Goal: Use online tool/utility: Utilize a website feature to perform a specific function

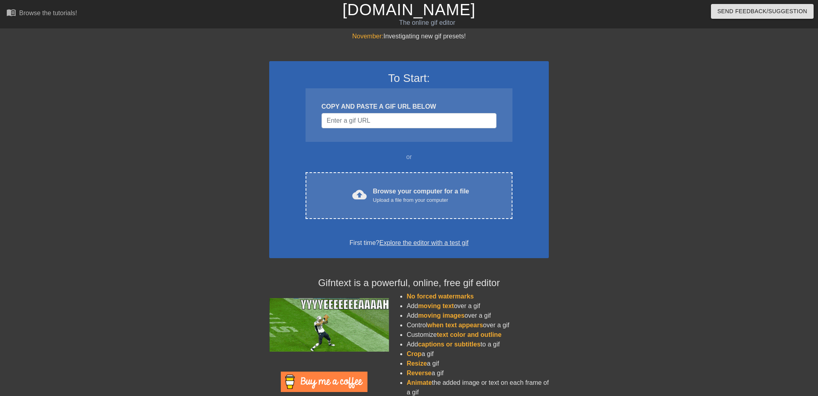
click at [389, 185] on div "cloud_upload Browse your computer for a file Upload a file from your computer C…" at bounding box center [409, 195] width 207 height 47
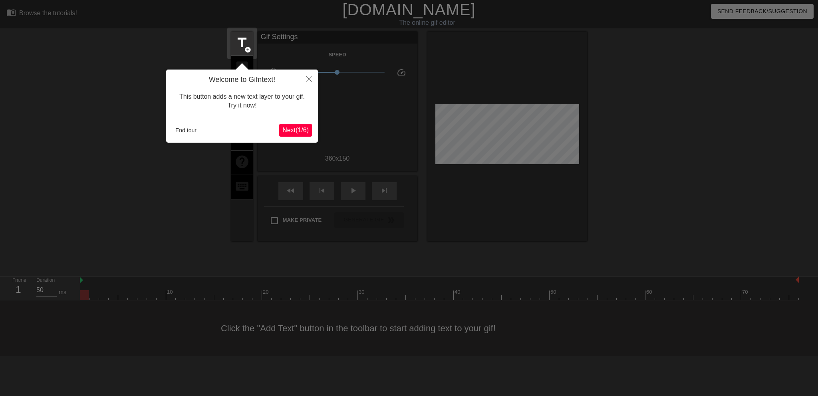
click at [296, 129] on span "Next ( 1 / 6 )" at bounding box center [295, 130] width 26 height 7
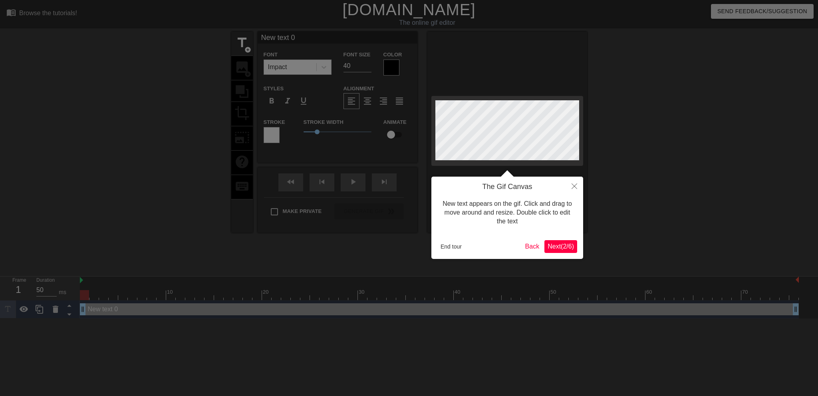
click at [568, 248] on span "Next ( 2 / 6 )" at bounding box center [561, 246] width 26 height 7
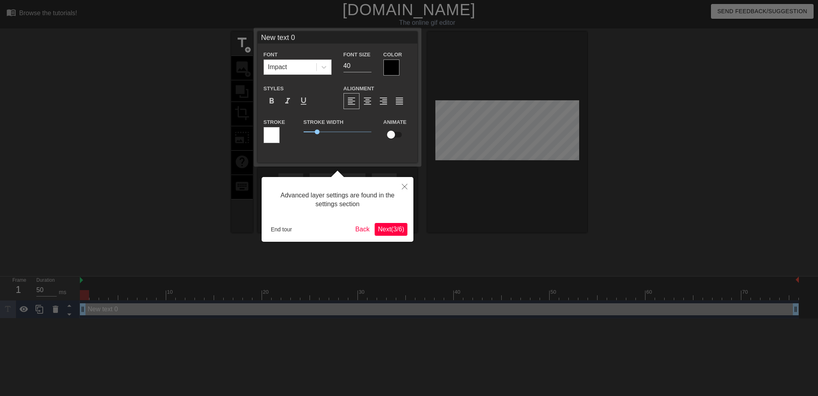
click at [397, 227] on span "Next ( 3 / 6 )" at bounding box center [391, 229] width 26 height 7
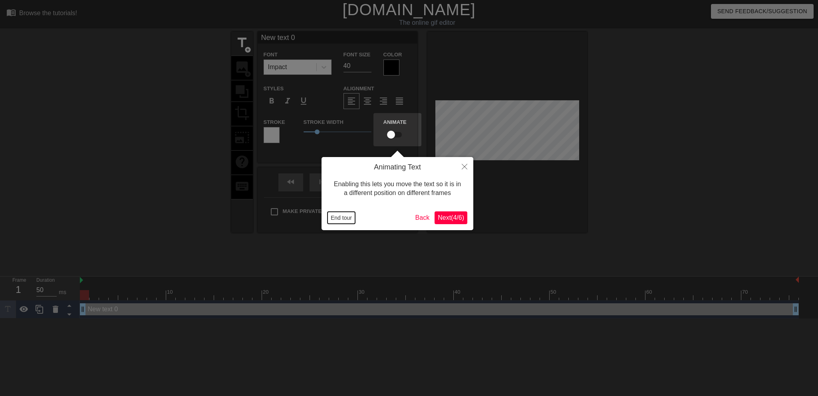
click at [348, 216] on button "End tour" at bounding box center [341, 218] width 28 height 12
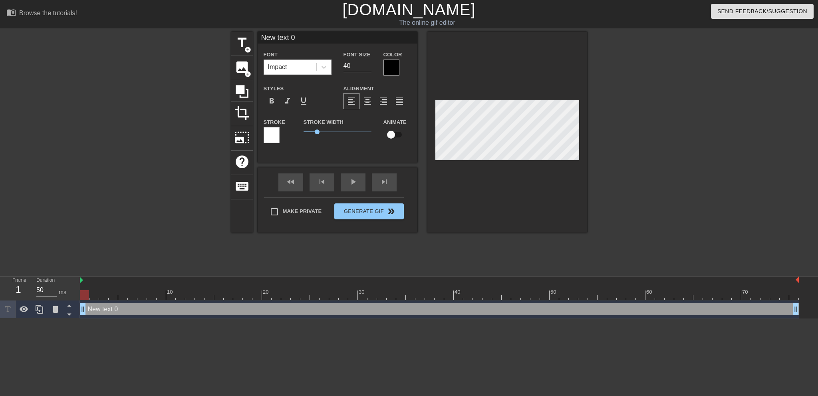
scroll to position [0, 1]
type input "R"
type textarea "R"
type input "Ra"
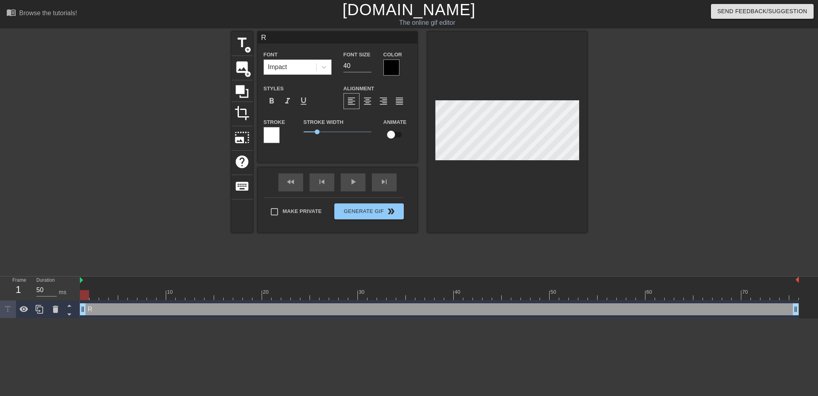
type textarea "Ra"
type input "Rai"
type textarea "Rai"
type input "Rail"
type textarea "Rail"
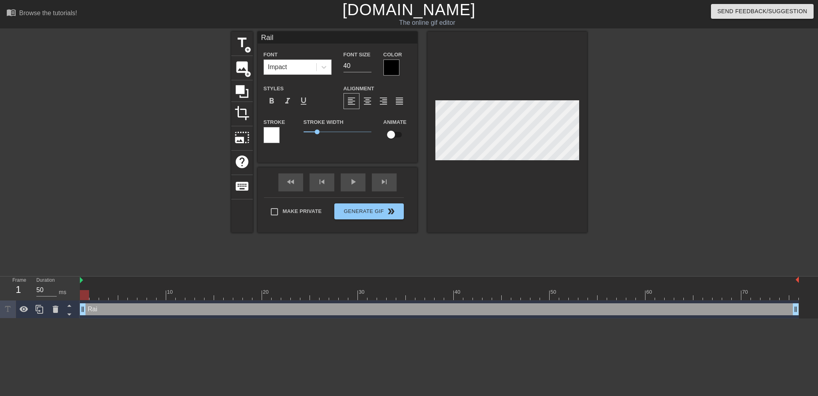
type input "Rails"
type textarea "Rails"
type input "Rails"
type textarea "Rails"
type input "Rails B"
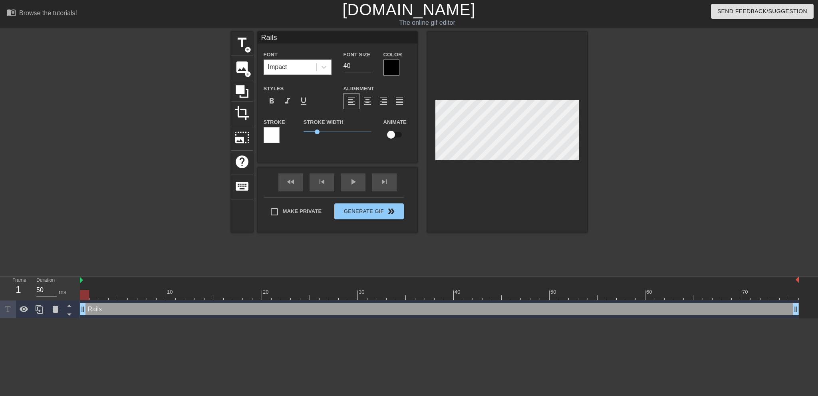
type textarea "Rails B"
type input "Rails"
type textarea "Rails"
type input "Rails V"
type textarea "Rails V"
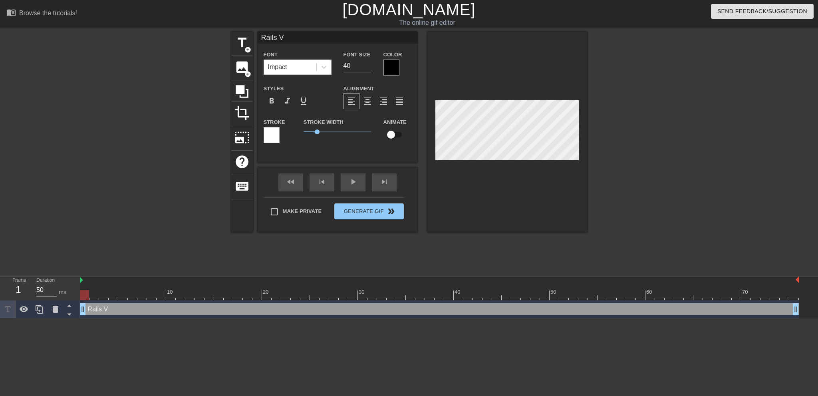
type input "Rails Vu"
type textarea "Rails Vu"
type input "Rails Vul"
type textarea "Rails Vul"
type input "Rails Vuln"
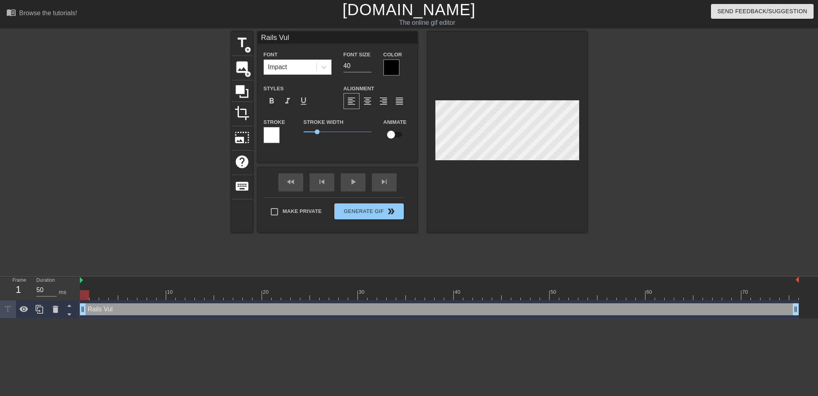
type textarea "Rails Vuln"
type input "Rails Vulne"
type textarea "Rails Vulne"
type input "Rails Vulner"
type textarea "Rails Vulnera"
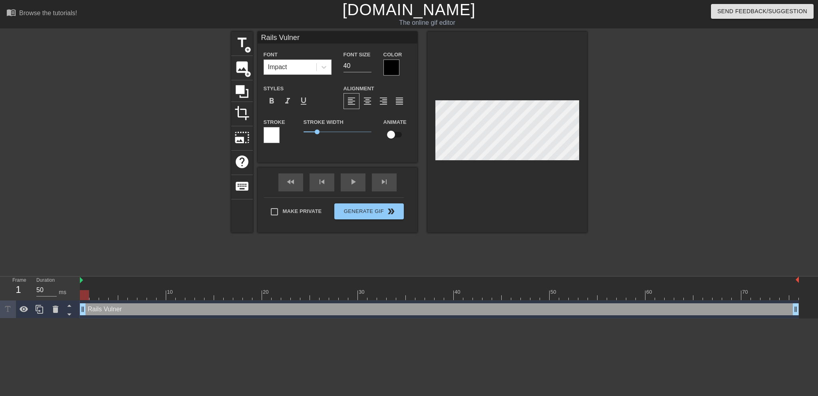
type input "Rails Vulnera"
type textarea "Rails Vulnerab"
type input "Rails Vulnerabv"
type textarea "Rails Vulnerabv"
type input "Rails Vulnerab"
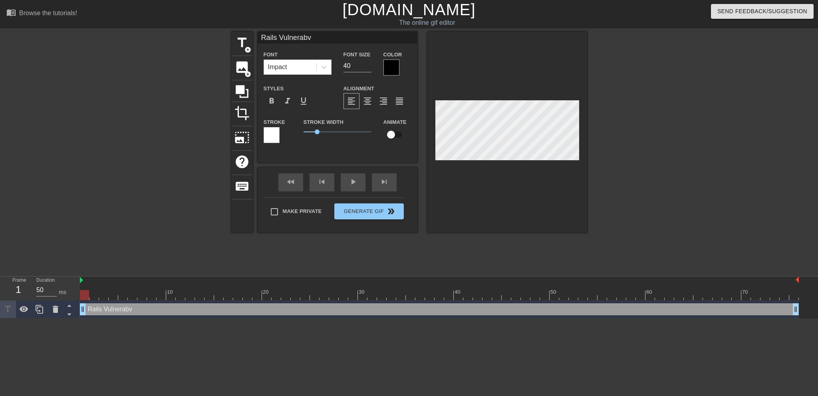
type textarea "Rails Vulnerab"
type input "Rails Vulnerabi"
type textarea "Rails Vulnerabi"
type input "Rails Vulnerabil"
type textarea "Rails Vulnerabil"
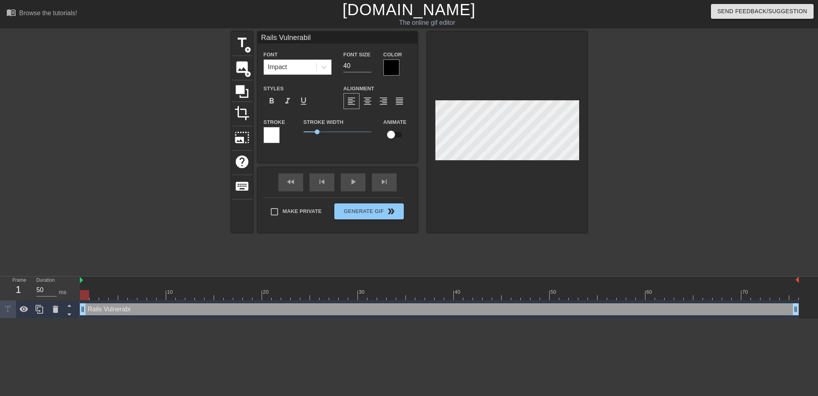
type input "Rails Vulnerabili"
type textarea "Rails Vulnerabili"
type input "Rails Vulnerabilit"
type textarea "Rails Vulnerabilit"
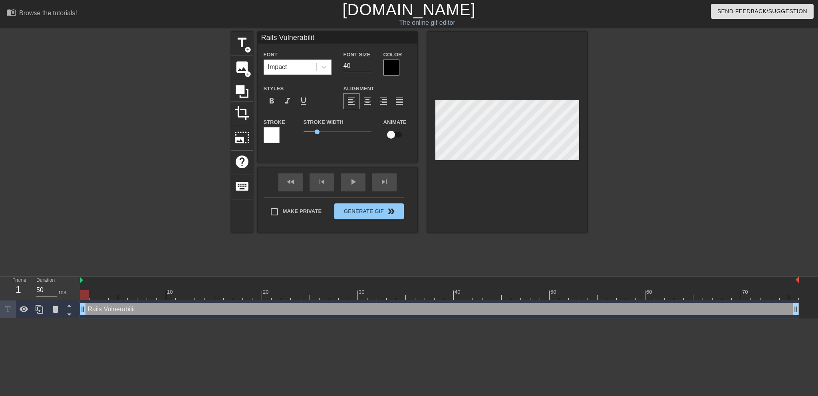
type input "Rails Vulnerability"
type textarea "Rails Vulnerability"
click at [395, 67] on div at bounding box center [391, 68] width 16 height 16
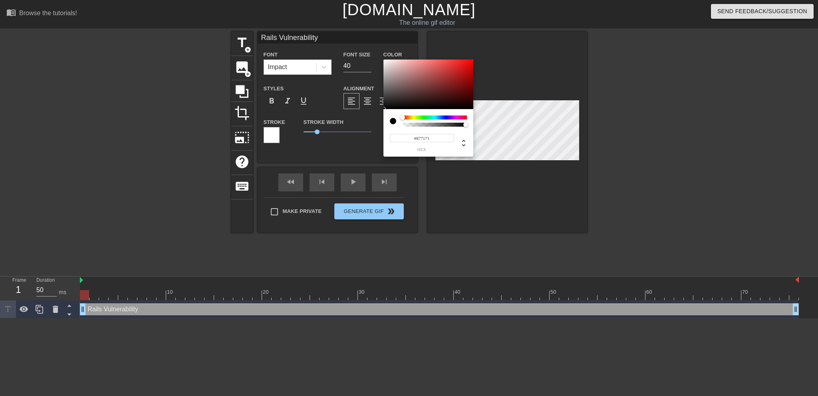
type input "#FFFFFF"
drag, startPoint x: 379, startPoint y: 63, endPoint x: 361, endPoint y: 32, distance: 35.5
click at [383, 60] on div at bounding box center [428, 85] width 90 height 50
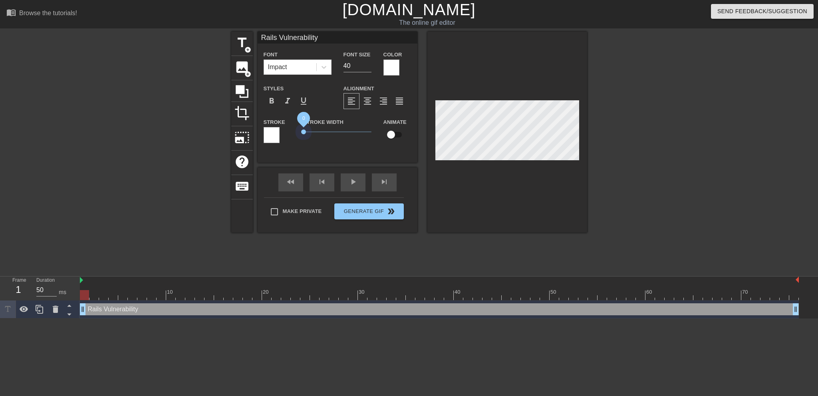
drag, startPoint x: 317, startPoint y: 131, endPoint x: 284, endPoint y: 132, distance: 33.6
click at [284, 132] on div "Stroke Stroke Width 0 Animate" at bounding box center [338, 133] width 160 height 33
click at [310, 71] on div "Impact" at bounding box center [290, 67] width 52 height 14
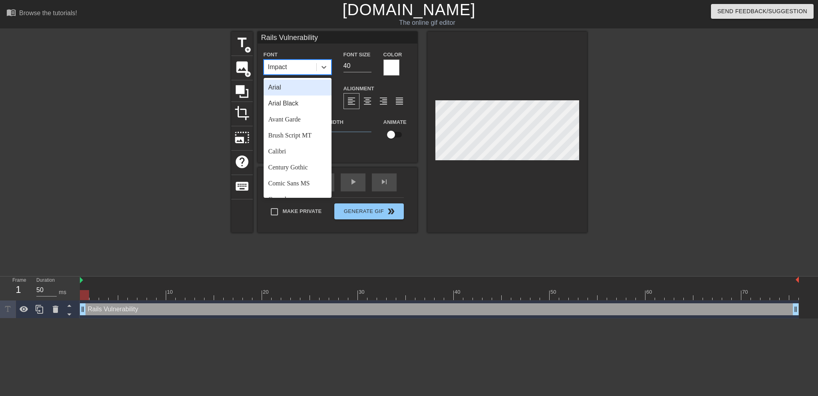
click at [285, 88] on div "Arial" at bounding box center [298, 87] width 68 height 16
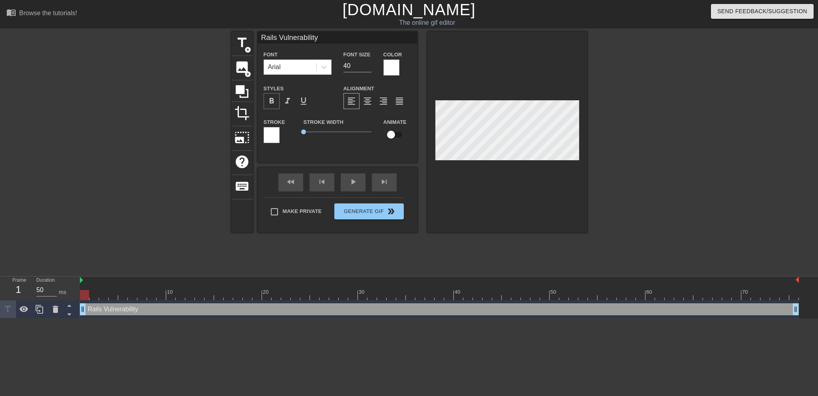
click at [272, 103] on span "format_bold" at bounding box center [272, 101] width 10 height 10
click at [314, 69] on div "Arial" at bounding box center [290, 67] width 52 height 14
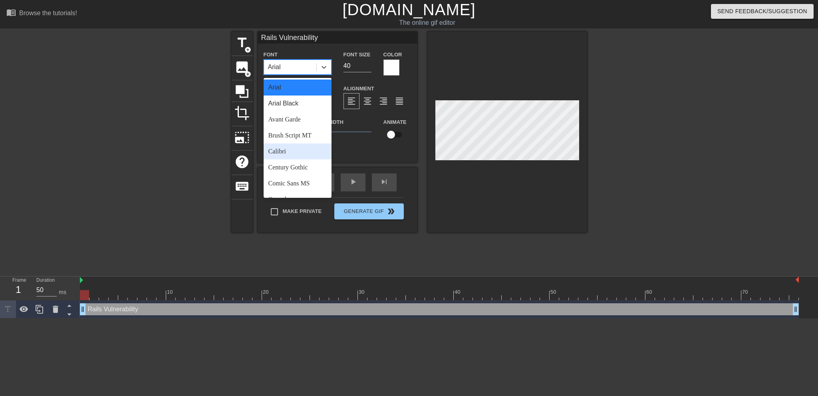
click at [285, 151] on div "Calibri" at bounding box center [298, 151] width 68 height 16
click at [287, 70] on div "Calibri" at bounding box center [290, 67] width 52 height 14
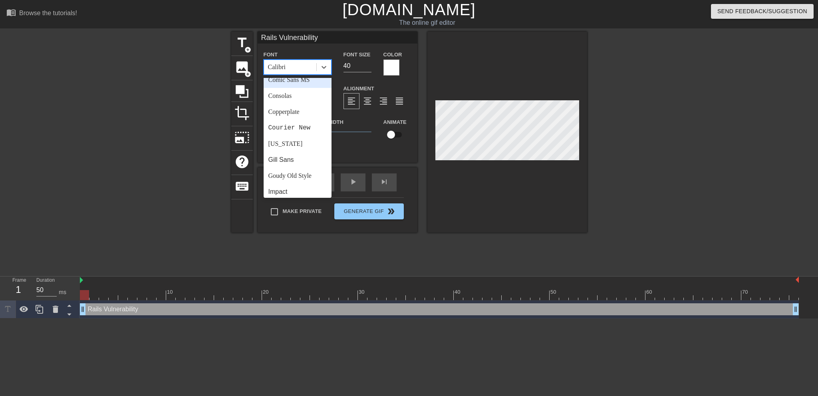
click at [294, 81] on div "Comic Sans MS" at bounding box center [298, 80] width 68 height 16
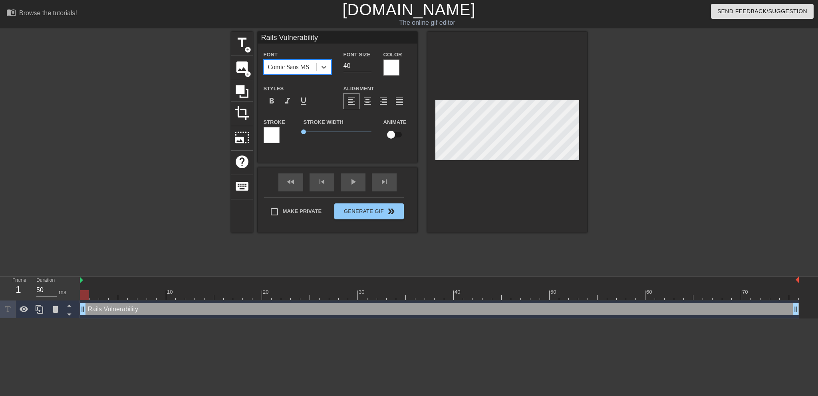
click at [301, 67] on div "Comic Sans MS" at bounding box center [289, 67] width 42 height 10
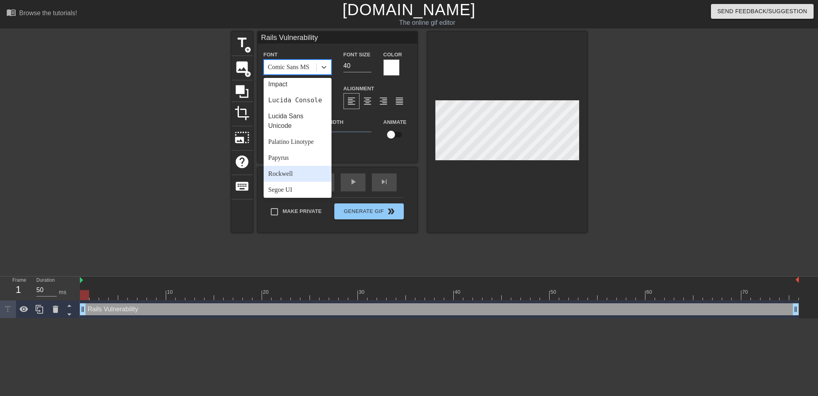
scroll to position [155, 0]
click at [291, 93] on div "[US_STATE]" at bounding box center [298, 92] width 68 height 16
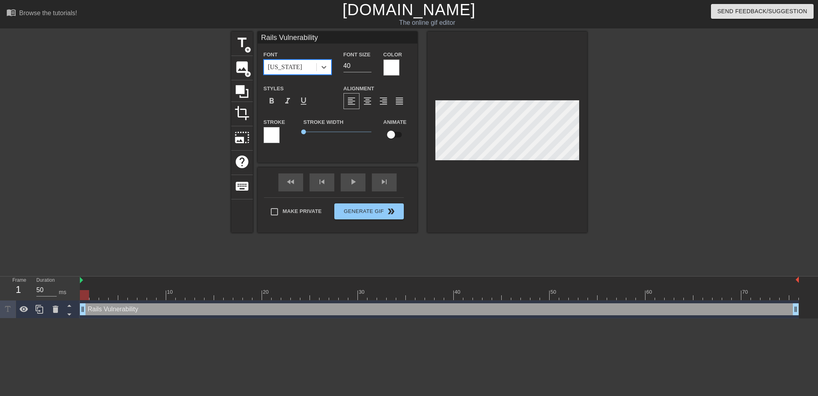
click at [296, 67] on div "[US_STATE]" at bounding box center [290, 67] width 52 height 14
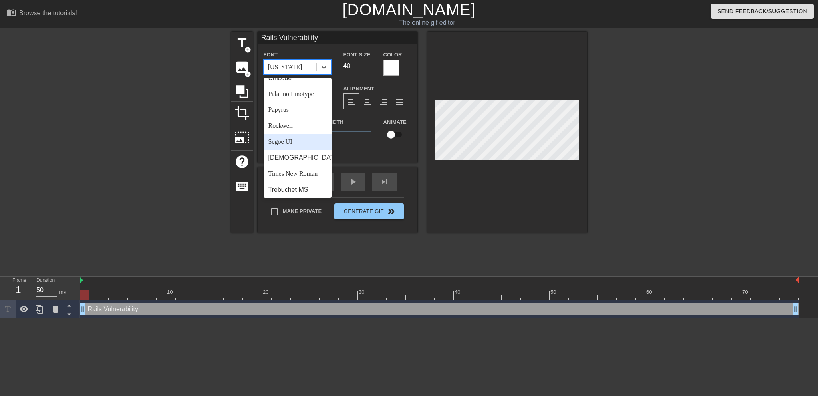
scroll to position [276, 0]
click at [296, 189] on div "Verdana" at bounding box center [298, 188] width 68 height 16
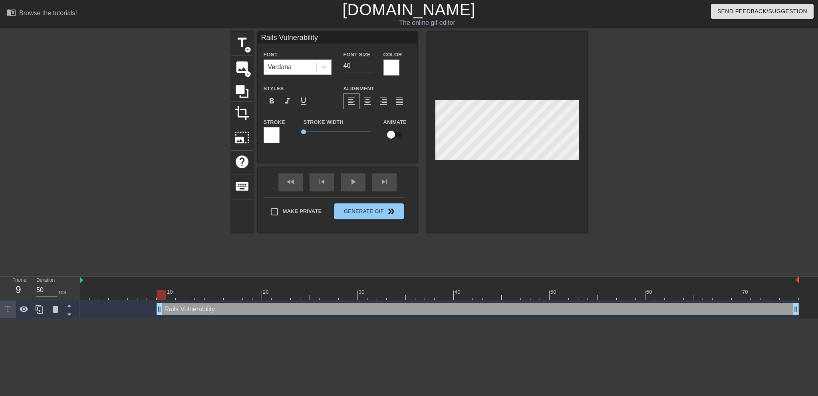
drag, startPoint x: 85, startPoint y: 309, endPoint x: 162, endPoint y: 303, distance: 76.9
click at [162, 303] on div "Rails Vulnerability drag_handle drag_handle" at bounding box center [439, 309] width 719 height 18
click at [395, 133] on input "checkbox" at bounding box center [391, 134] width 46 height 15
checkbox input "true"
drag, startPoint x: 160, startPoint y: 311, endPoint x: 300, endPoint y: 301, distance: 140.5
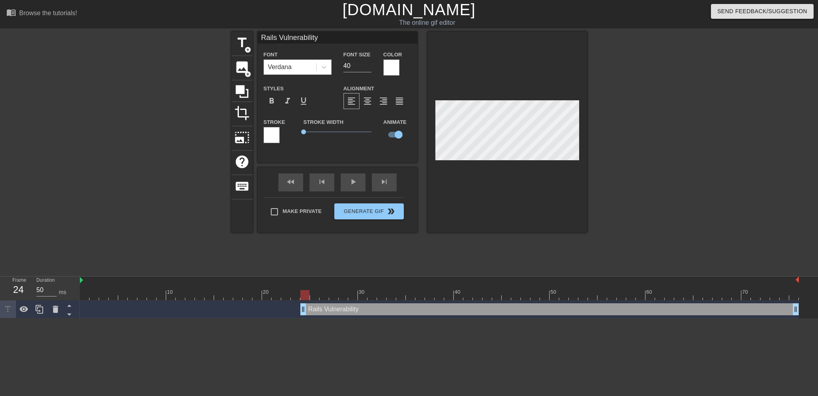
click at [300, 301] on div "Rails Vulnerability drag_handle drag_handle" at bounding box center [439, 309] width 719 height 18
drag, startPoint x: 302, startPoint y: 309, endPoint x: 378, endPoint y: 299, distance: 76.5
click at [378, 299] on div "10 20 30 40 50 60 70 Rails Vulnerability drag_handle drag_handle" at bounding box center [449, 297] width 738 height 42
drag, startPoint x: 381, startPoint y: 311, endPoint x: 419, endPoint y: 299, distance: 40.2
click at [419, 299] on div "10 20 30 40 50 60 70 Rails Vulnerability drag_handle drag_handle" at bounding box center [449, 297] width 738 height 42
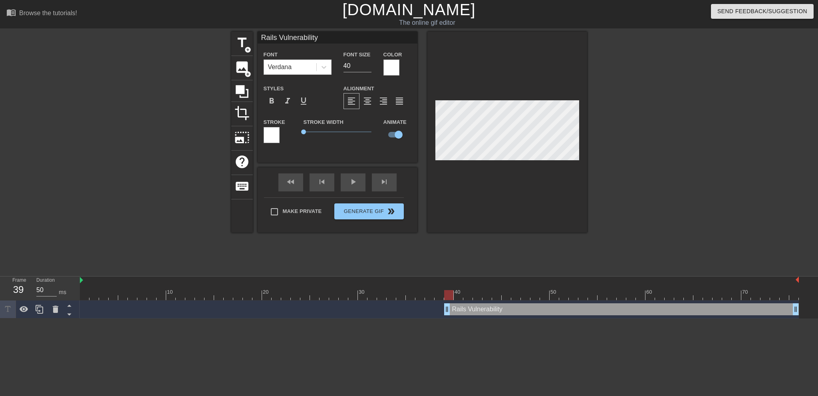
drag, startPoint x: 419, startPoint y: 309, endPoint x: 445, endPoint y: 304, distance: 26.8
click at [445, 304] on div "Rails Vulnerability drag_handle drag_handle" at bounding box center [621, 309] width 355 height 12
drag, startPoint x: 447, startPoint y: 310, endPoint x: 469, endPoint y: 305, distance: 22.0
click at [469, 305] on div "Rails Vulnerability drag_handle drag_handle" at bounding box center [630, 309] width 335 height 12
drag, startPoint x: 467, startPoint y: 308, endPoint x: 494, endPoint y: 303, distance: 27.2
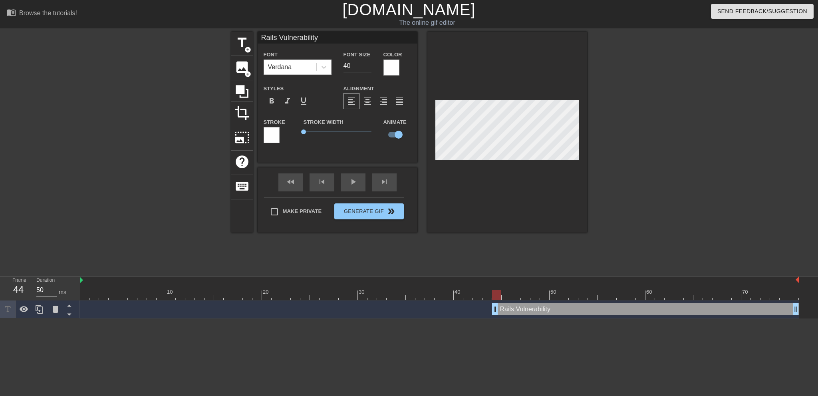
click at [494, 303] on div "Rails Vulnerability drag_handle drag_handle" at bounding box center [439, 309] width 719 height 18
drag, startPoint x: 496, startPoint y: 308, endPoint x: 533, endPoint y: 304, distance: 36.9
click at [533, 304] on div "Rails Vulnerability drag_handle drag_handle" at bounding box center [660, 309] width 278 height 12
drag, startPoint x: 535, startPoint y: 310, endPoint x: 581, endPoint y: 306, distance: 46.2
click at [581, 306] on div "Rails Vulnerability drag_handle drag_handle" at bounding box center [684, 309] width 230 height 12
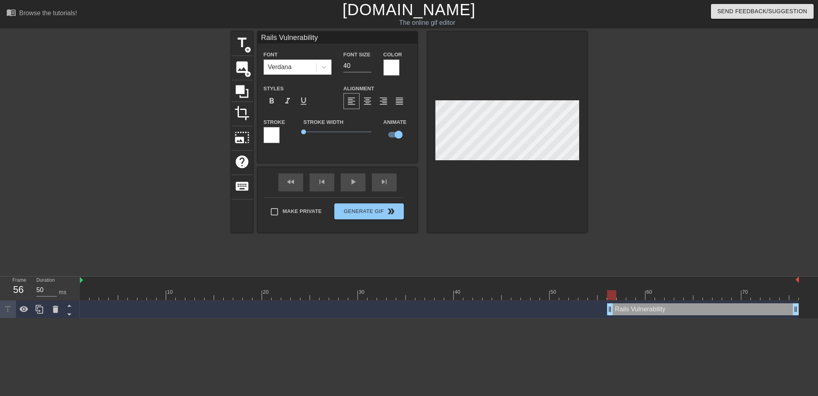
drag, startPoint x: 581, startPoint y: 315, endPoint x: 609, endPoint y: 308, distance: 29.5
click at [609, 308] on div "Rails Vulnerability drag_handle drag_handle" at bounding box center [703, 309] width 192 height 12
drag, startPoint x: 609, startPoint y: 312, endPoint x: 649, endPoint y: 308, distance: 39.7
click at [649, 308] on div "Rails Vulnerability drag_handle drag_handle" at bounding box center [721, 309] width 153 height 12
drag, startPoint x: 649, startPoint y: 313, endPoint x: 695, endPoint y: 311, distance: 45.6
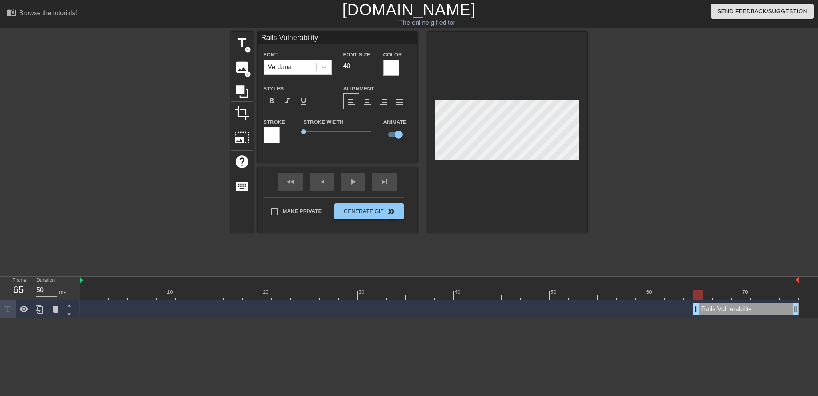
click at [695, 311] on div "Rails Vulnerability drag_handle drag_handle" at bounding box center [745, 309] width 105 height 12
drag, startPoint x: 695, startPoint y: 314, endPoint x: 655, endPoint y: 252, distance: 73.1
click at [744, 308] on div "Rails Vulnerability drag_handle drag_handle" at bounding box center [765, 309] width 67 height 12
drag, startPoint x: 744, startPoint y: 312, endPoint x: 804, endPoint y: 310, distance: 60.8
click at [804, 310] on div "Rails Vulnerability drag_handle drag_handle" at bounding box center [449, 309] width 738 height 18
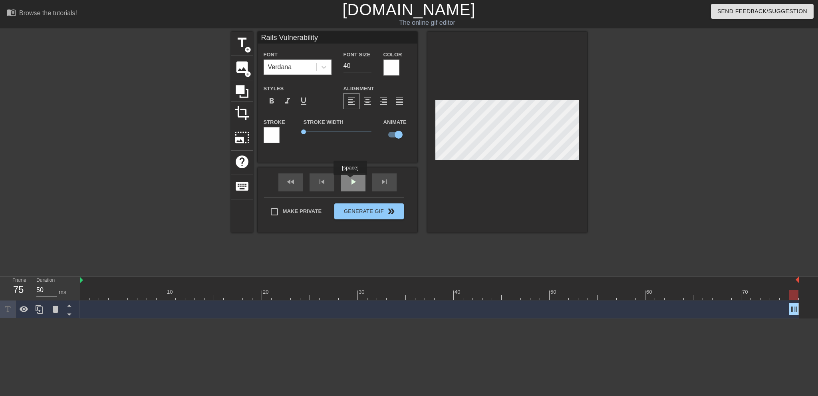
click at [349, 180] on div "fast_rewind skip_previous play_arrow skip_next" at bounding box center [337, 182] width 130 height 30
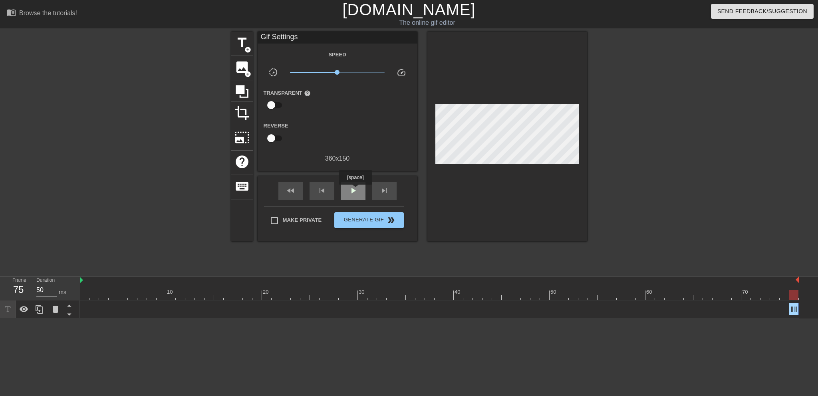
click at [355, 191] on span "play_arrow" at bounding box center [353, 191] width 10 height 10
click at [357, 194] on span "pause" at bounding box center [353, 191] width 10 height 10
click at [103, 313] on div "Rails Vulnerability drag_handle drag_handle" at bounding box center [439, 309] width 719 height 12
click at [244, 39] on span "title" at bounding box center [241, 42] width 15 height 15
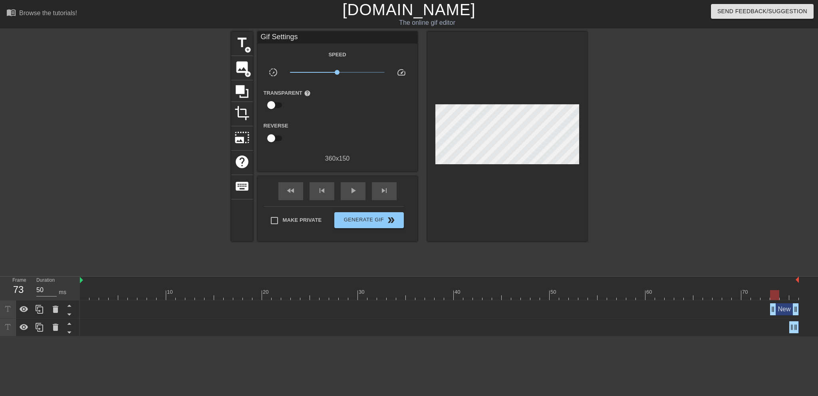
scroll to position [0, 6]
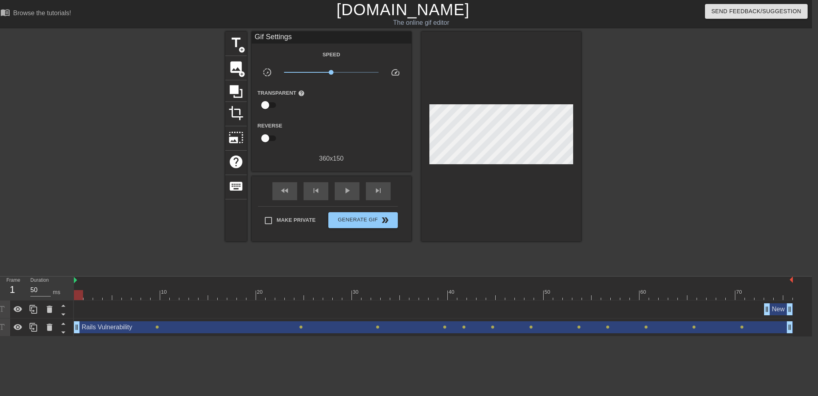
drag, startPoint x: 784, startPoint y: 327, endPoint x: 2, endPoint y: 306, distance: 781.5
click at [2, 306] on div "Frame 1 Duration 50 ms 10 20 30 40 50 60 70 New text 1 drag_handle drag_handle …" at bounding box center [403, 306] width 818 height 60
click at [48, 314] on icon at bounding box center [50, 309] width 10 height 10
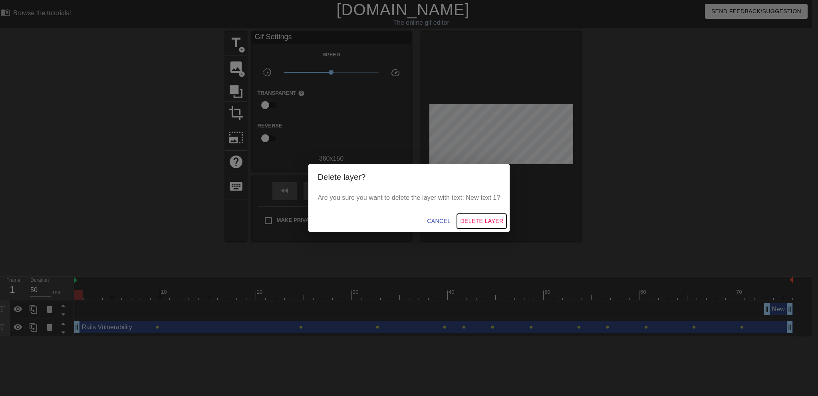
click at [487, 218] on span "Delete Layer" at bounding box center [481, 221] width 43 height 10
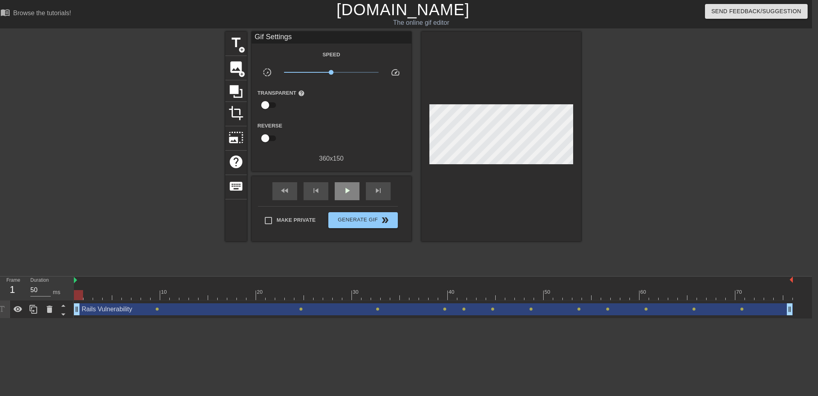
click at [348, 195] on div "play_arrow" at bounding box center [347, 191] width 25 height 18
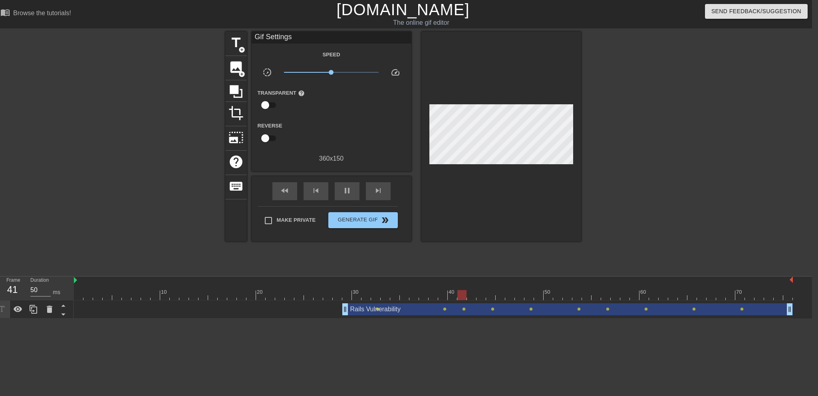
drag, startPoint x: 79, startPoint y: 312, endPoint x: 352, endPoint y: 308, distance: 273.2
click at [352, 308] on div "Rails Vulnerability drag_handle drag_handle" at bounding box center [567, 309] width 451 height 12
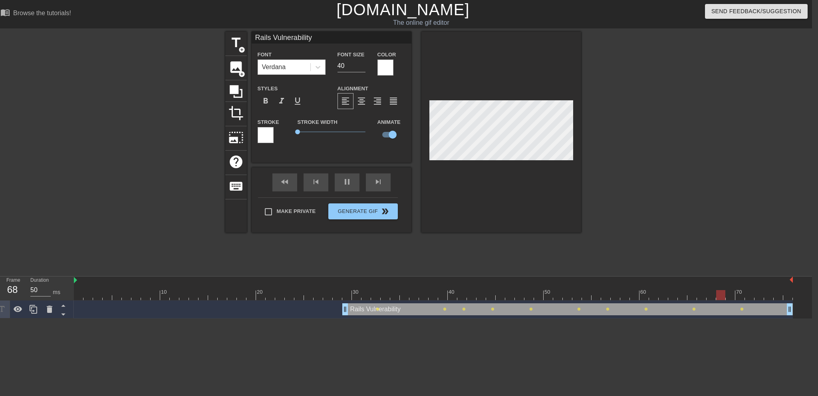
click at [661, 196] on div at bounding box center [651, 152] width 120 height 240
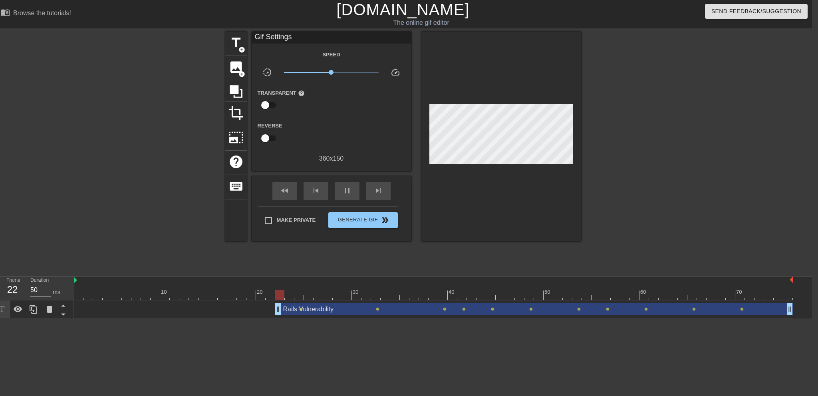
drag, startPoint x: 345, startPoint y: 310, endPoint x: 282, endPoint y: 314, distance: 63.2
click at [282, 314] on div "Rails Vulnerability drag_handle drag_handle" at bounding box center [534, 309] width 518 height 12
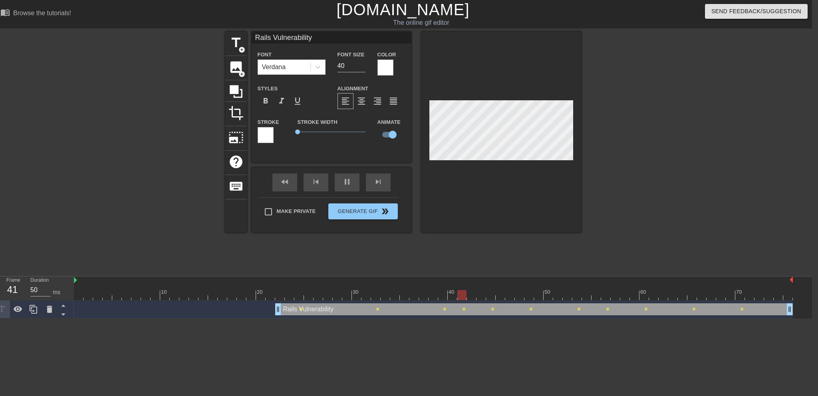
click at [427, 318] on html "menu_book Browse the tutorials! [DOMAIN_NAME] The online gif editor Send Feedba…" at bounding box center [403, 159] width 818 height 318
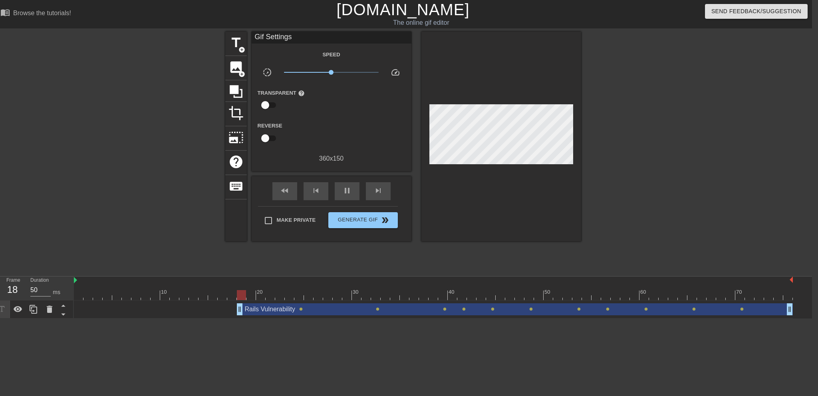
drag, startPoint x: 277, startPoint y: 307, endPoint x: 237, endPoint y: 309, distance: 40.4
click at [237, 309] on div "Rails Vulnerability drag_handle drag_handle" at bounding box center [515, 309] width 556 height 12
click at [664, 204] on div at bounding box center [651, 152] width 120 height 240
drag, startPoint x: 238, startPoint y: 310, endPoint x: 204, endPoint y: 310, distance: 33.9
click at [208, 310] on div "Rails Vulnerability drag_handle drag_handle" at bounding box center [500, 309] width 585 height 12
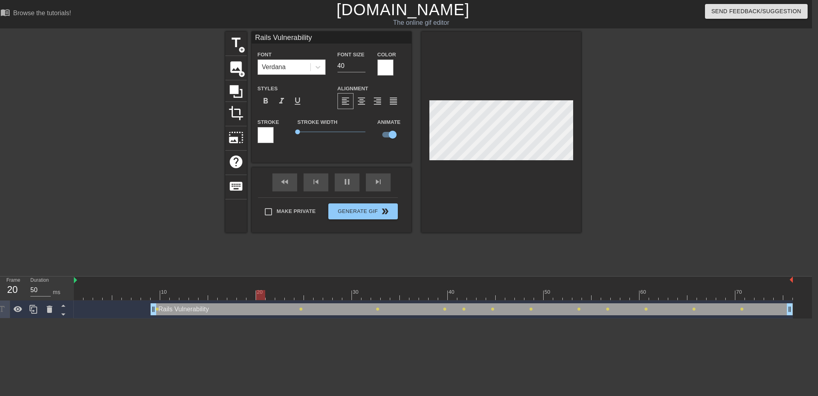
drag, startPoint x: 200, startPoint y: 311, endPoint x: 156, endPoint y: 312, distance: 44.4
click at [156, 312] on div "Rails Vulnerability drag_handle drag_handle" at bounding box center [472, 309] width 642 height 12
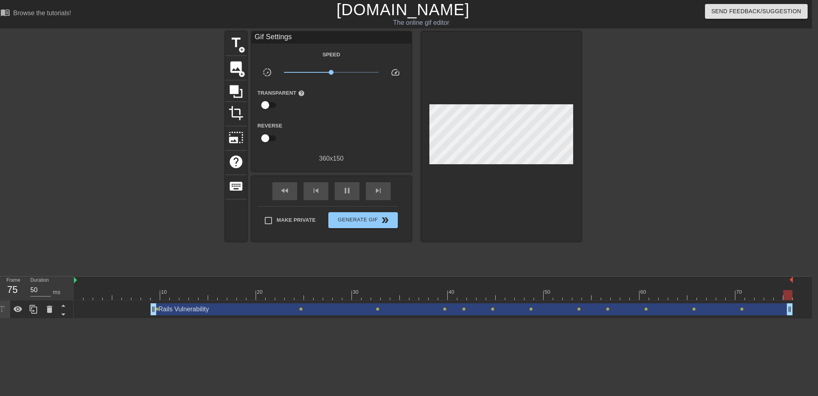
click at [337, 318] on html "menu_book Browse the tutorials! [DOMAIN_NAME] The online gif editor Send Feedba…" at bounding box center [403, 159] width 818 height 318
click at [363, 220] on span "Generate Gif double_arrow" at bounding box center [362, 220] width 63 height 10
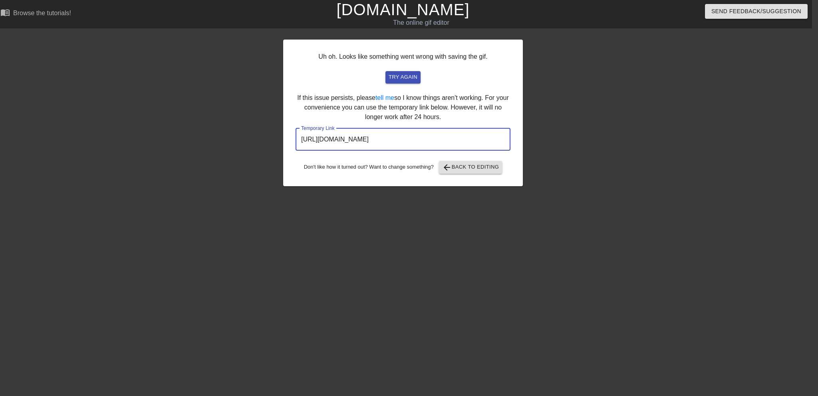
drag, startPoint x: 473, startPoint y: 139, endPoint x: 289, endPoint y: 128, distance: 184.4
click at [296, 128] on input "[URL][DOMAIN_NAME]" at bounding box center [403, 139] width 215 height 22
